Goal: Check status: Check status

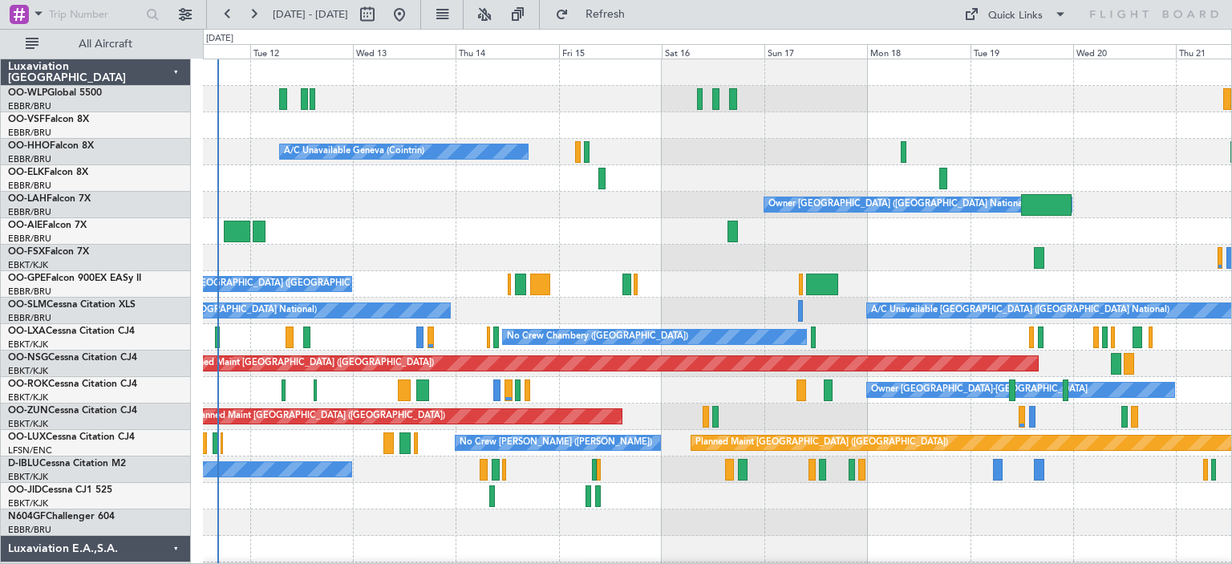
click at [294, 323] on div "Planned Maint [GEOGRAPHIC_DATA] ([GEOGRAPHIC_DATA]) A/C Unavailable Geneva (Coi…" at bounding box center [717, 535] width 1028 height 953
click at [497, 14] on button at bounding box center [485, 15] width 26 height 26
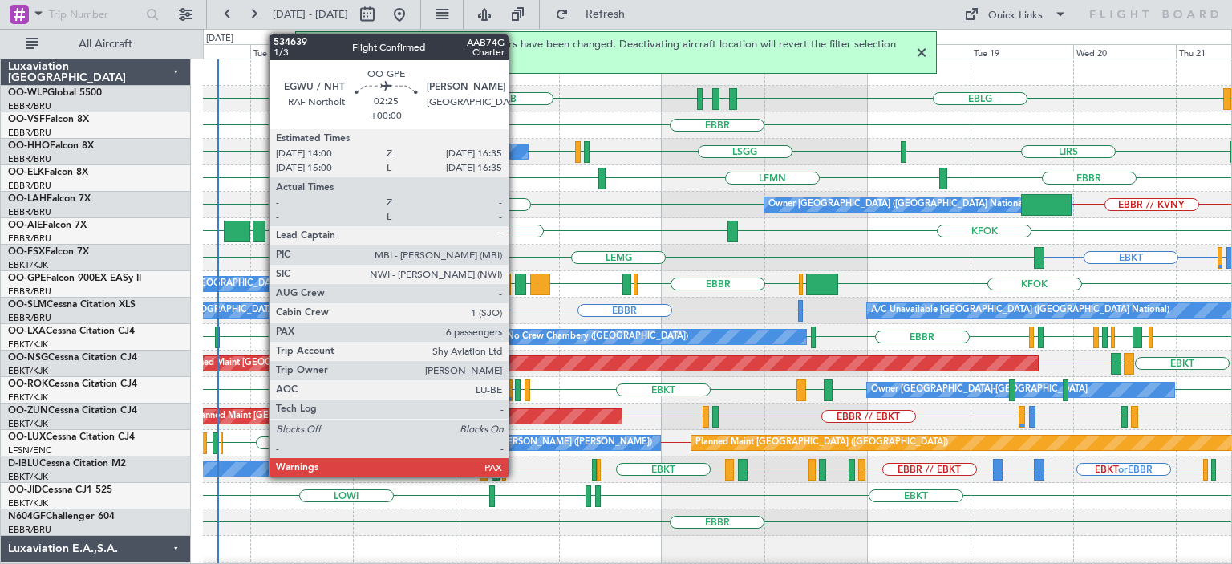
click at [516, 279] on div at bounding box center [520, 285] width 11 height 22
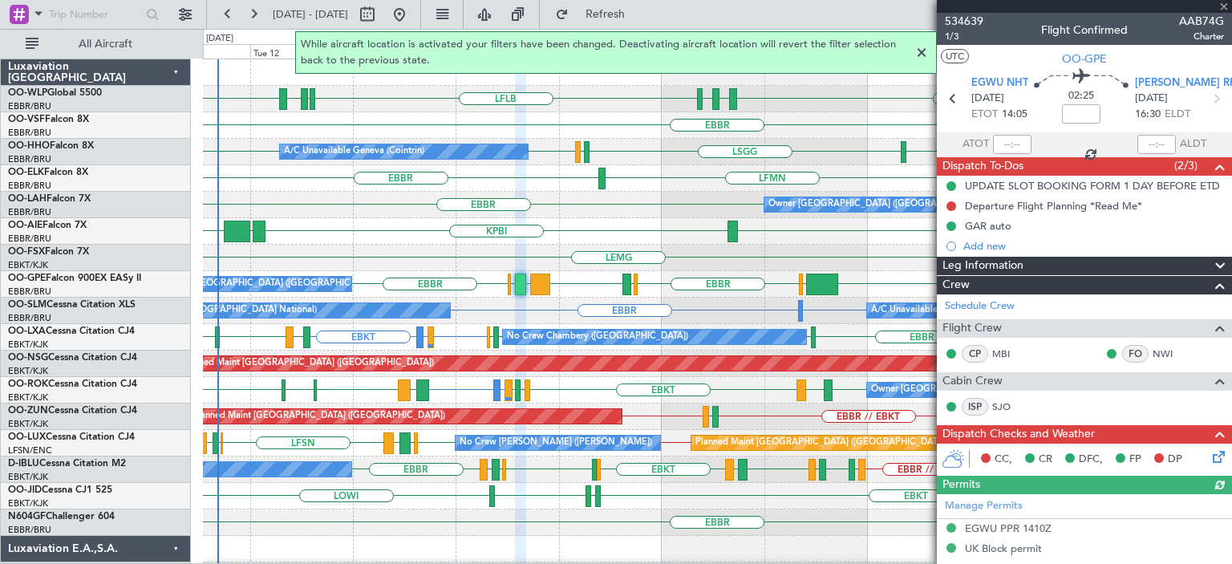
click at [922, 51] on div at bounding box center [921, 52] width 19 height 19
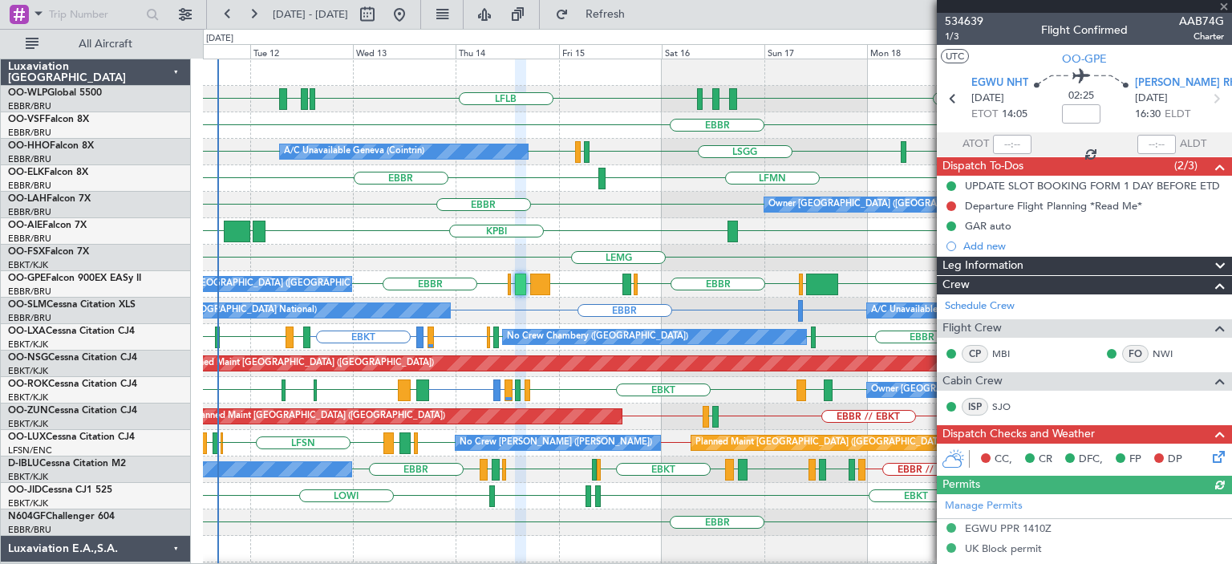
scroll to position [279, 0]
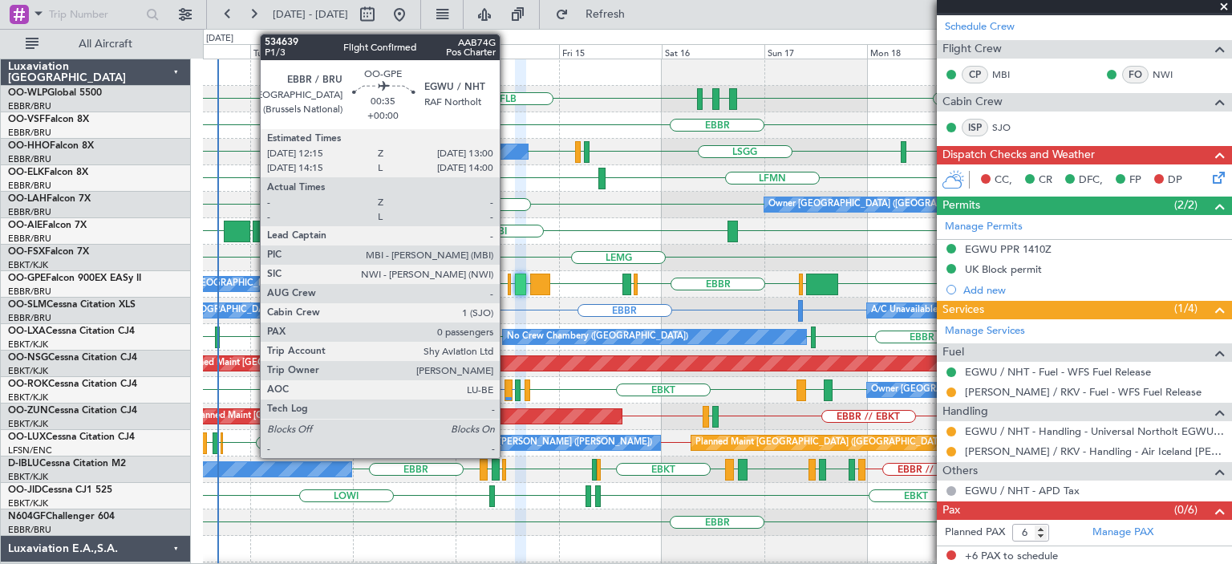
click at [508, 278] on div at bounding box center [510, 285] width 4 height 22
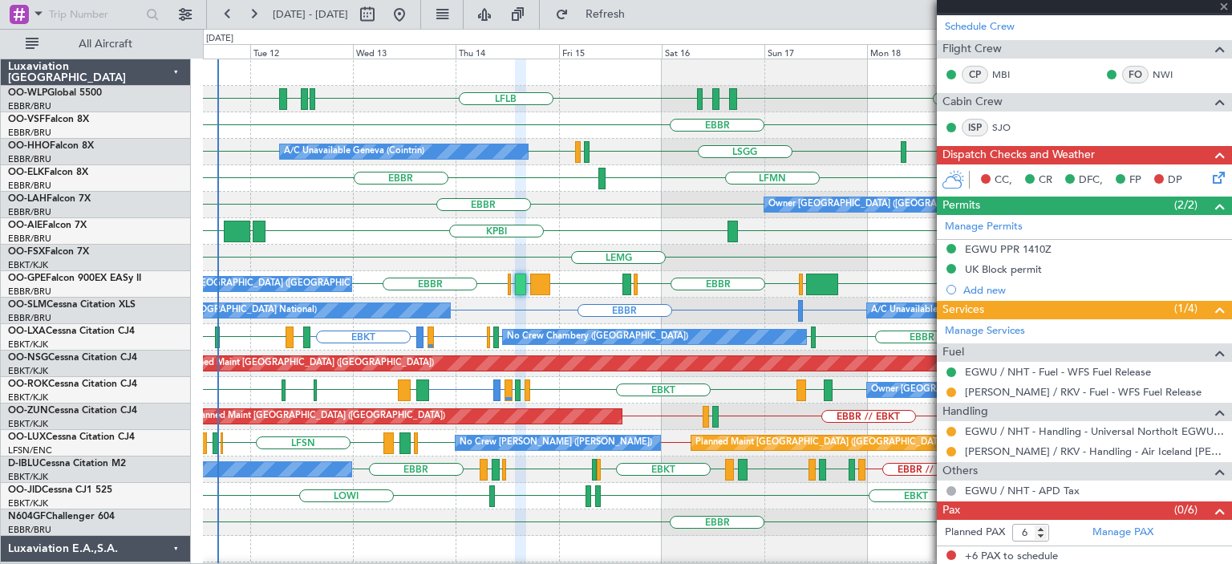
type input "0"
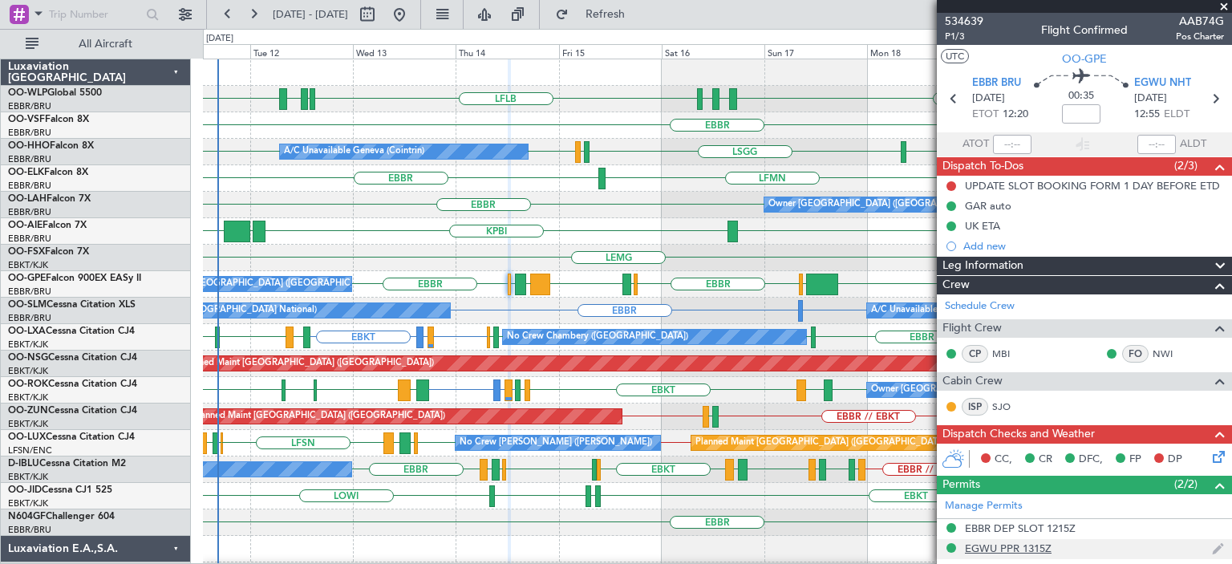
scroll to position [278, 0]
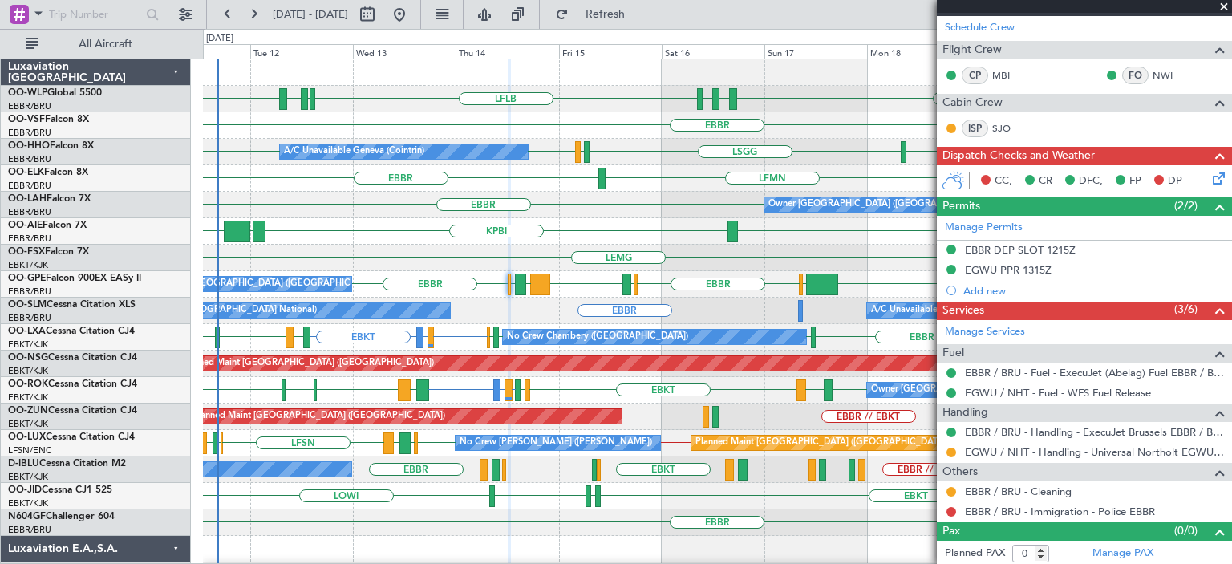
click at [654, 230] on div "KFOK KPBI KBGR EGHI" at bounding box center [717, 231] width 1028 height 26
click at [637, 189] on div "EBBR LFMN EBBR" at bounding box center [717, 178] width 1028 height 26
click at [1224, 2] on span at bounding box center [1224, 7] width 16 height 14
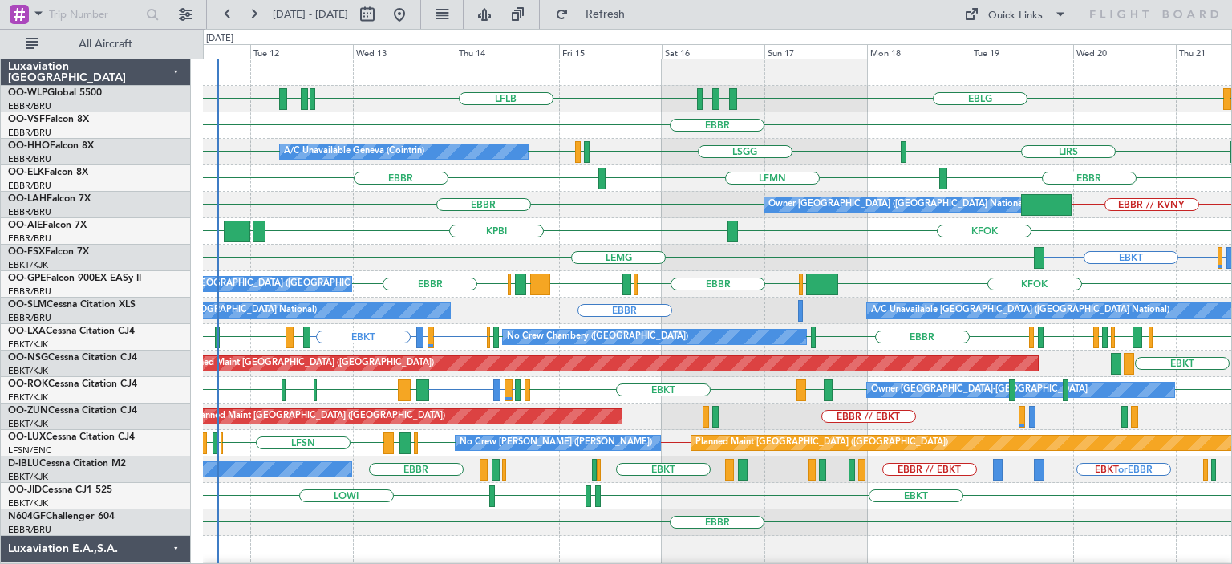
click at [631, 236] on div "KFOK KPBI KBGR EGHI" at bounding box center [717, 231] width 1028 height 26
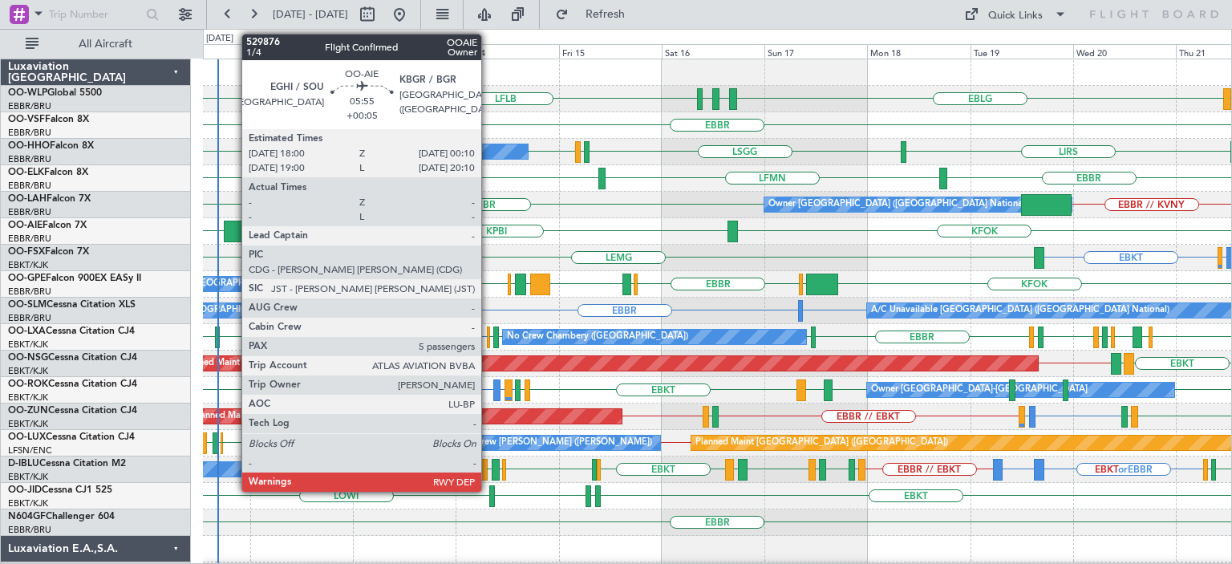
click at [233, 222] on div at bounding box center [237, 232] width 26 height 22
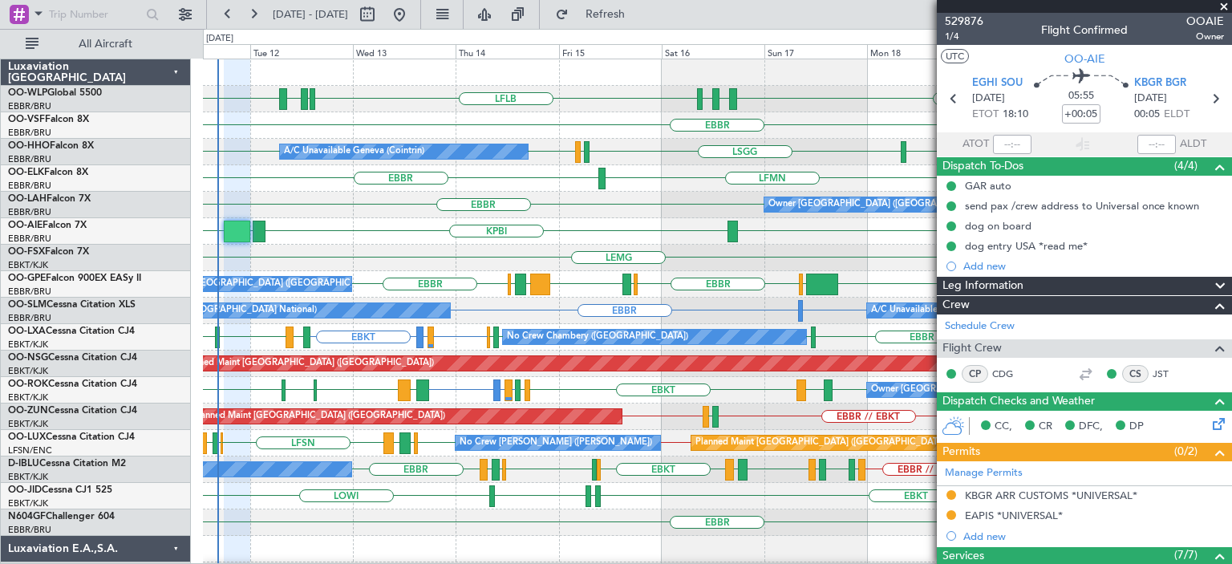
click at [289, 206] on div "EBBR // KVNY EBBR Owner Brussels (Brussels National)" at bounding box center [717, 205] width 1028 height 26
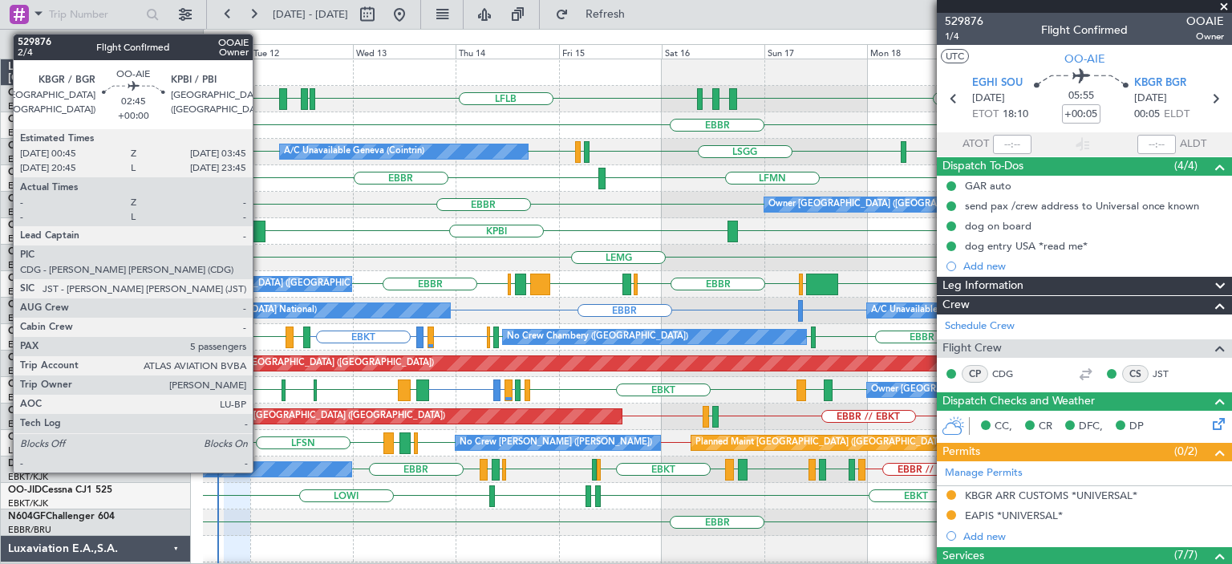
click at [260, 226] on div at bounding box center [260, 232] width 14 height 22
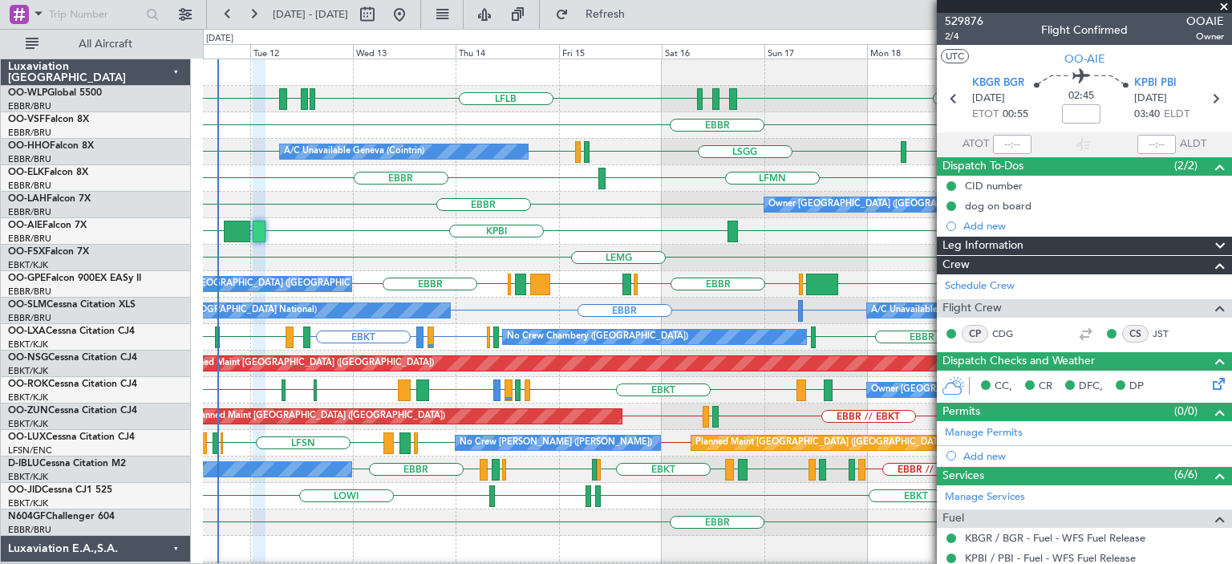
click at [1226, 4] on span at bounding box center [1224, 7] width 16 height 14
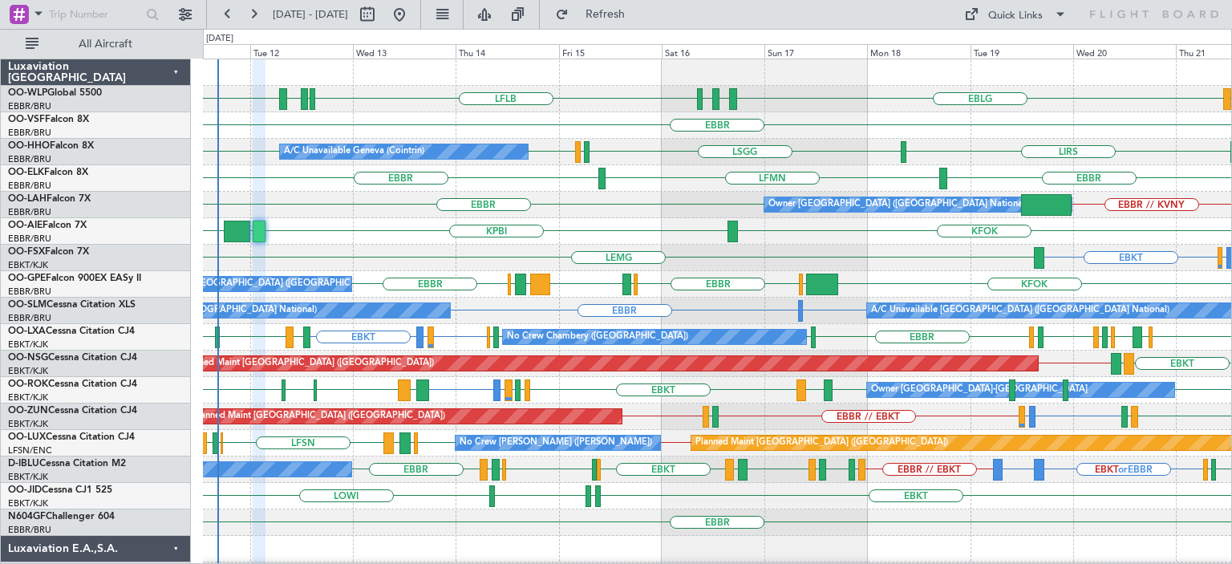
type input "0"
click at [560, 259] on div "LSGG or EBKT EBKT LEMG" at bounding box center [717, 258] width 1028 height 26
click at [401, 249] on div "LSGG or EBKT EBKT LEMG" at bounding box center [717, 258] width 1028 height 26
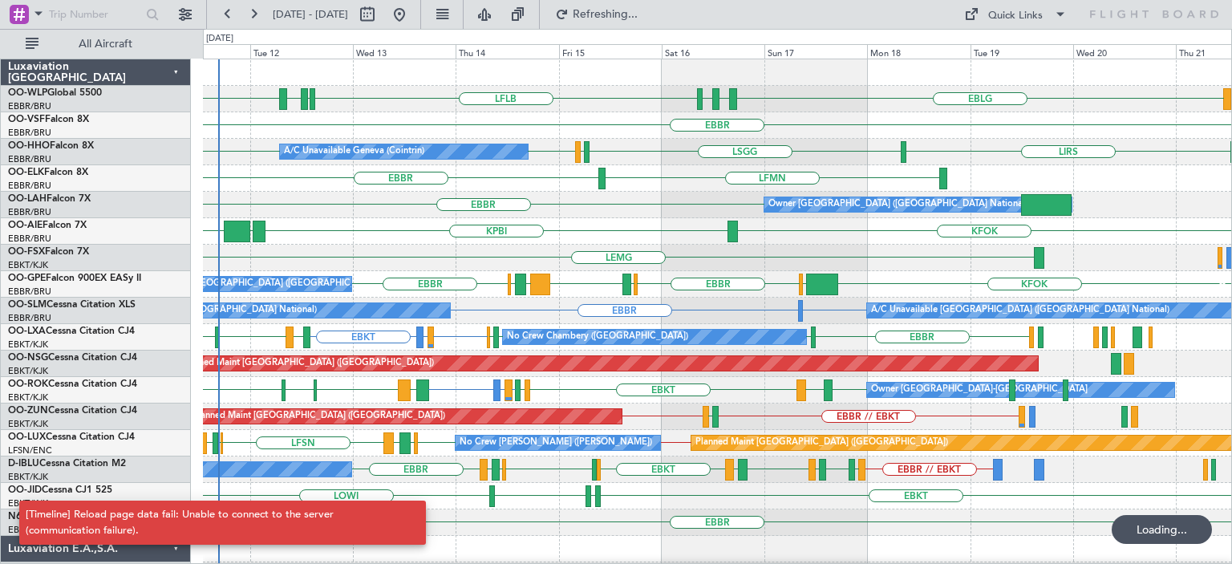
click at [606, 223] on div "KFOK KPBI KBGR EGHI" at bounding box center [717, 231] width 1028 height 26
